Goal: Information Seeking & Learning: Check status

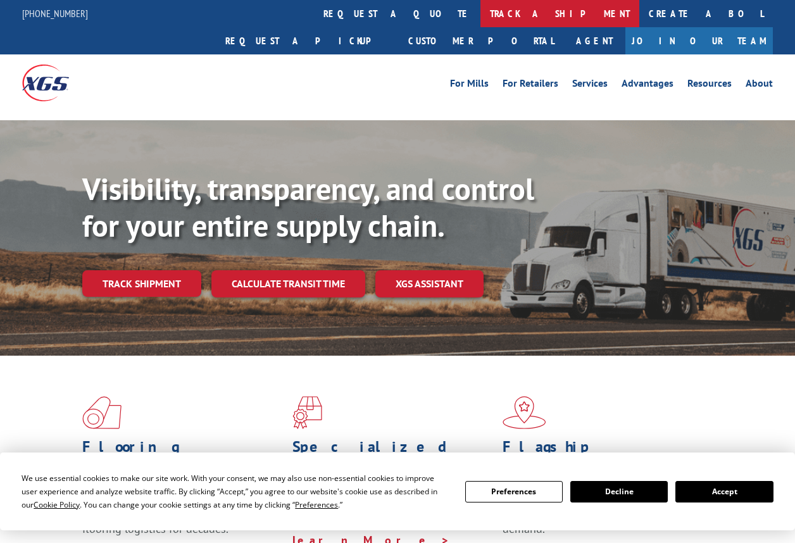
click at [480, 15] on link "track a shipment" at bounding box center [559, 13] width 159 height 27
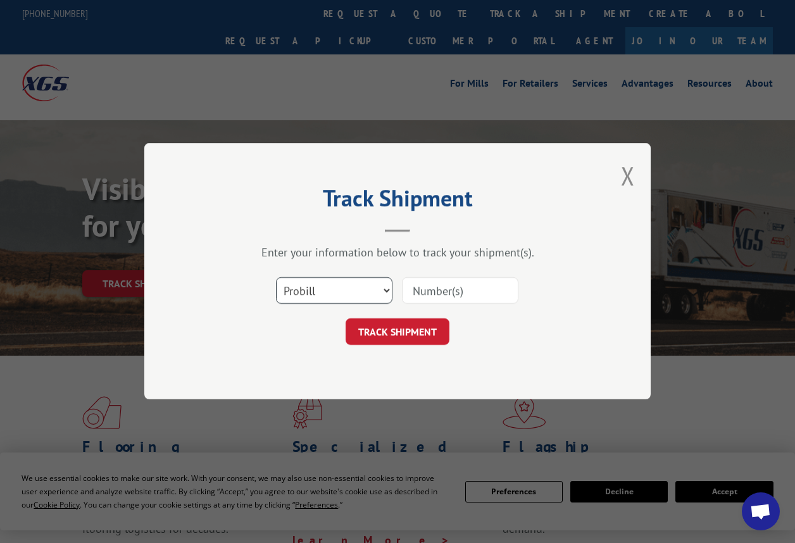
click at [330, 289] on select "Select category... Probill BOL PO" at bounding box center [334, 291] width 116 height 27
click at [437, 299] on input at bounding box center [460, 291] width 116 height 27
paste input "2850625"
type input "2850625"
click at [393, 330] on button "TRACK SHIPMENT" at bounding box center [397, 332] width 104 height 27
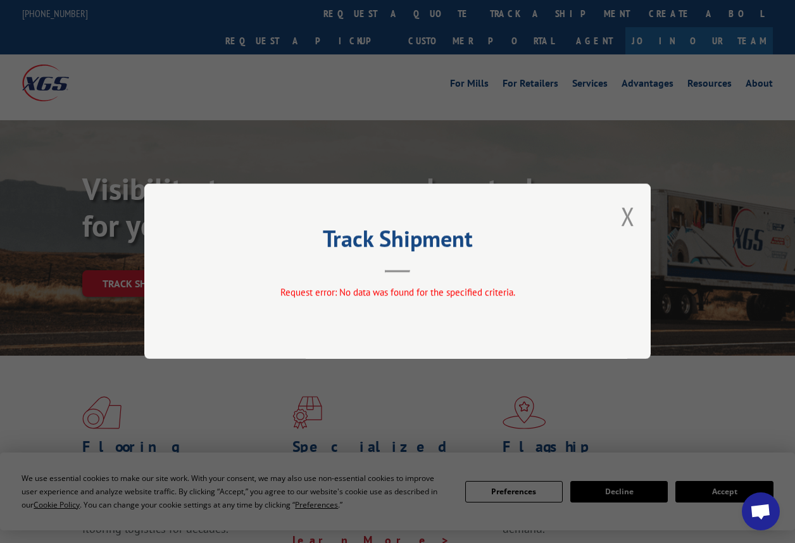
click at [614, 203] on div "Track Shipment Request error: No data was found for the specified criteria." at bounding box center [397, 270] width 506 height 175
click at [628, 220] on button "Close modal" at bounding box center [628, 216] width 14 height 34
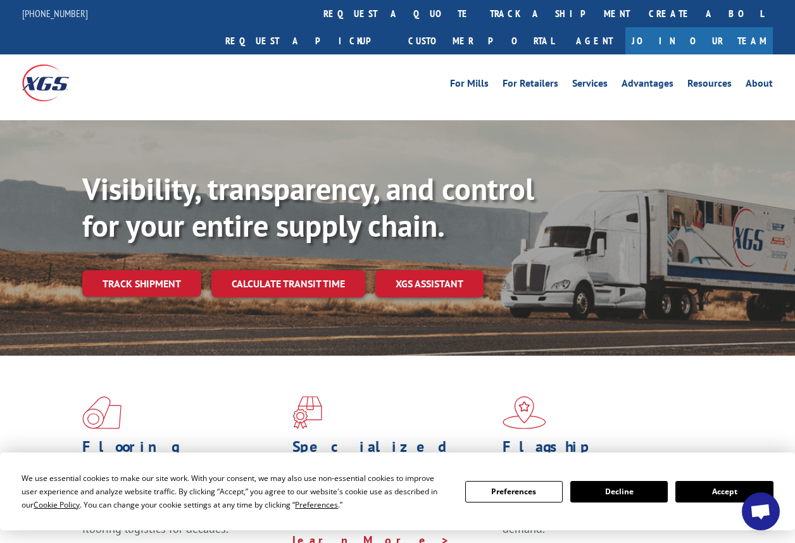
drag, startPoint x: 364, startPoint y: 14, endPoint x: 361, endPoint y: 22, distance: 8.6
click at [480, 15] on link "track a shipment" at bounding box center [559, 13] width 159 height 27
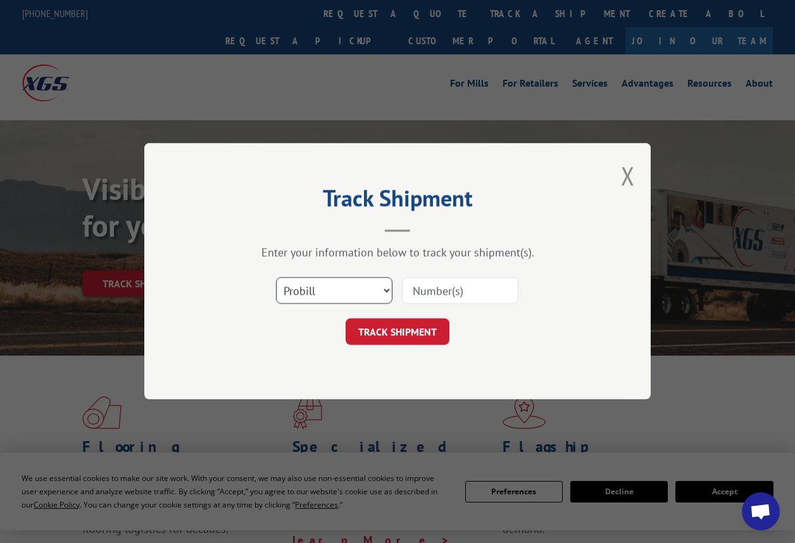
click at [319, 302] on select "Select category... Probill BOL PO" at bounding box center [334, 291] width 116 height 27
select select "bol"
click at [276, 278] on select "Select category... Probill BOL PO" at bounding box center [334, 291] width 116 height 27
click at [488, 292] on input at bounding box center [460, 291] width 116 height 27
paste input "2850625"
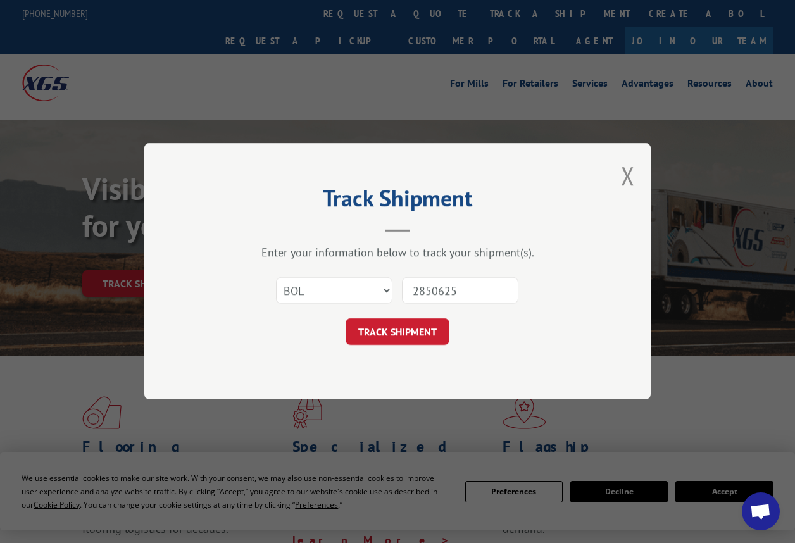
type input "2850625"
click at [412, 347] on div "Track Shipment Enter your information below to track your shipment(s). Select c…" at bounding box center [397, 271] width 506 height 256
click at [426, 333] on button "TRACK SHIPMENT" at bounding box center [397, 332] width 104 height 27
